Goal: Information Seeking & Learning: Learn about a topic

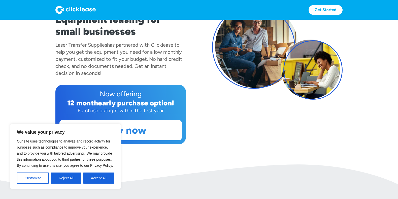
scroll to position [76, 0]
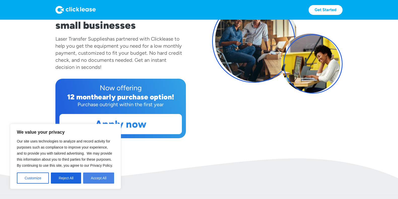
click at [98, 179] on button "Accept All" at bounding box center [98, 177] width 31 height 11
